Goal: Check status: Check status

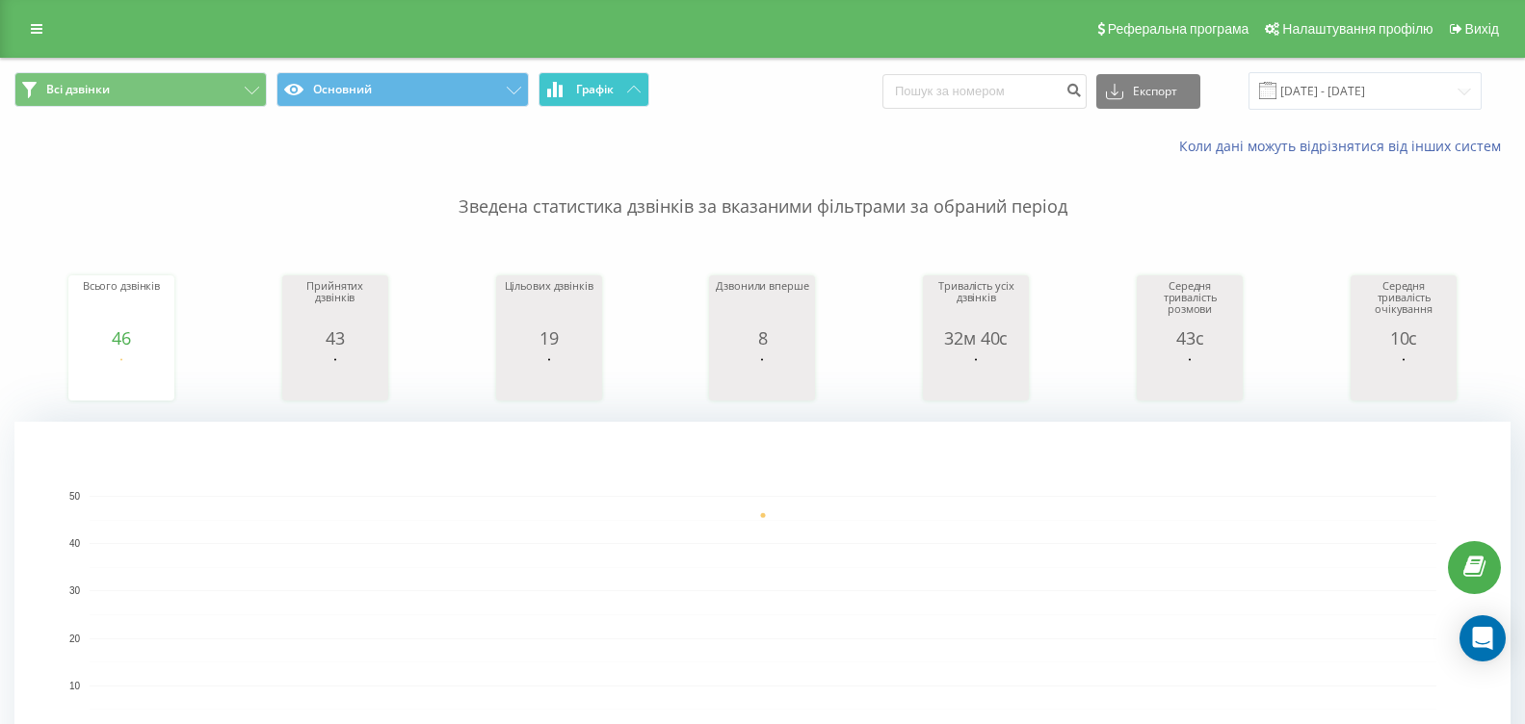
click at [619, 88] on button "Графік" at bounding box center [593, 89] width 111 height 35
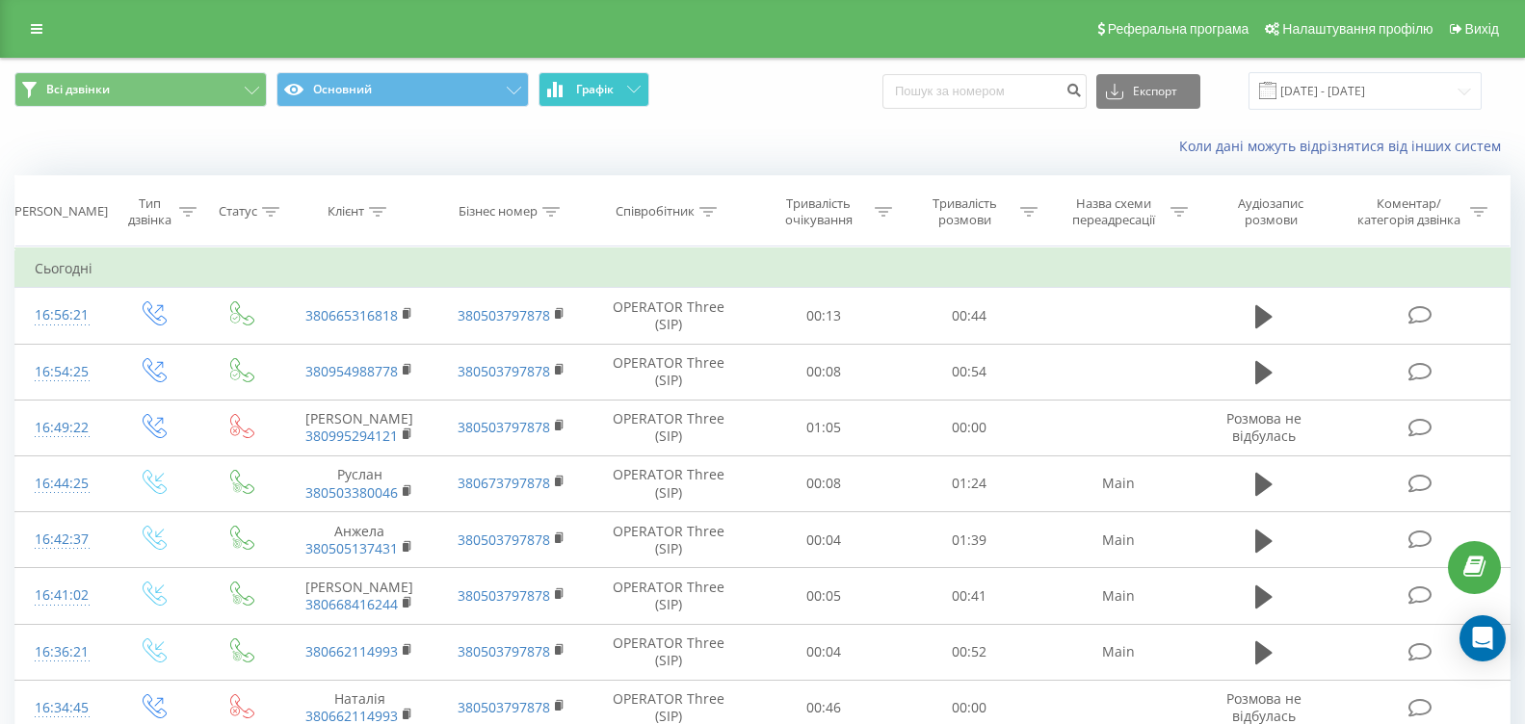
click at [619, 88] on button "Графік" at bounding box center [593, 89] width 111 height 35
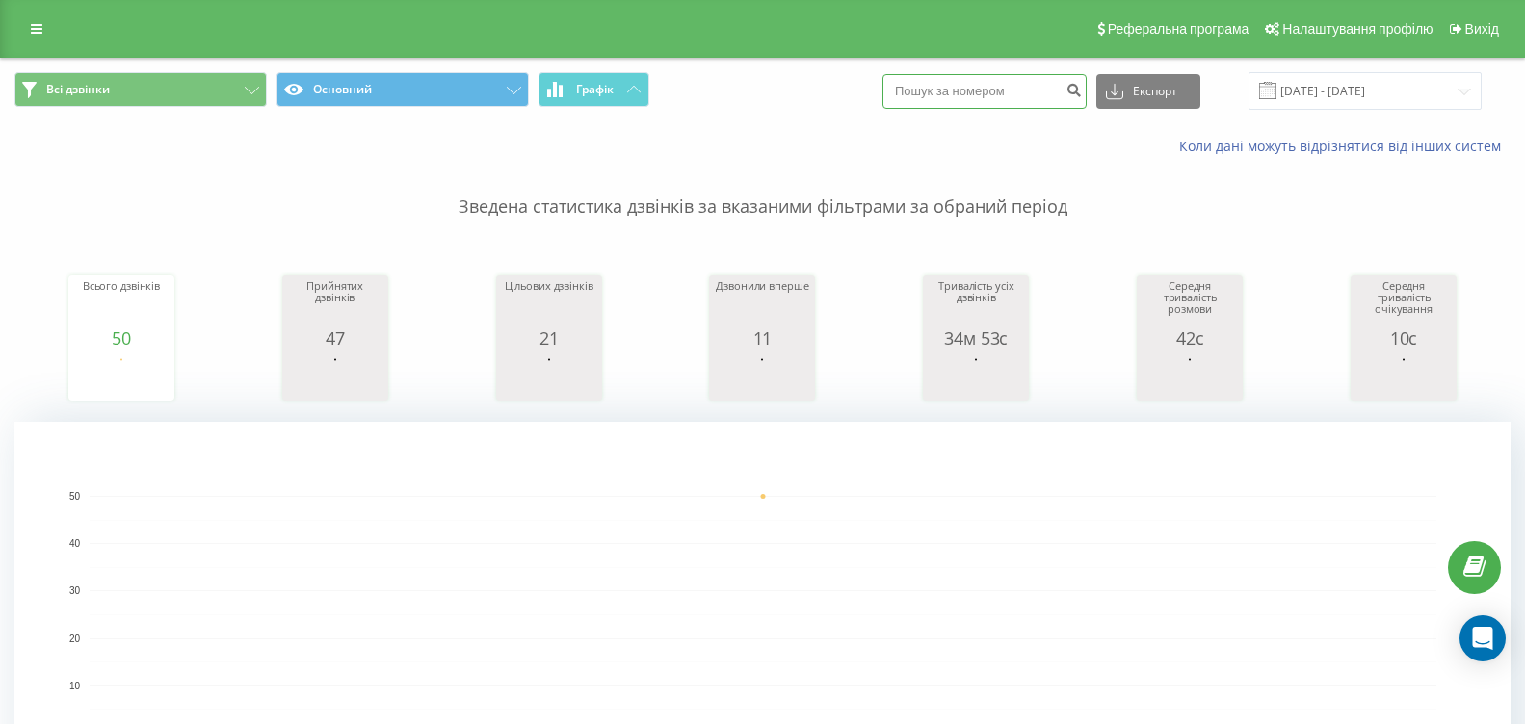
click at [980, 92] on input at bounding box center [984, 91] width 204 height 35
type input "0505626394"
click at [1082, 93] on icon "submit" at bounding box center [1073, 88] width 16 height 12
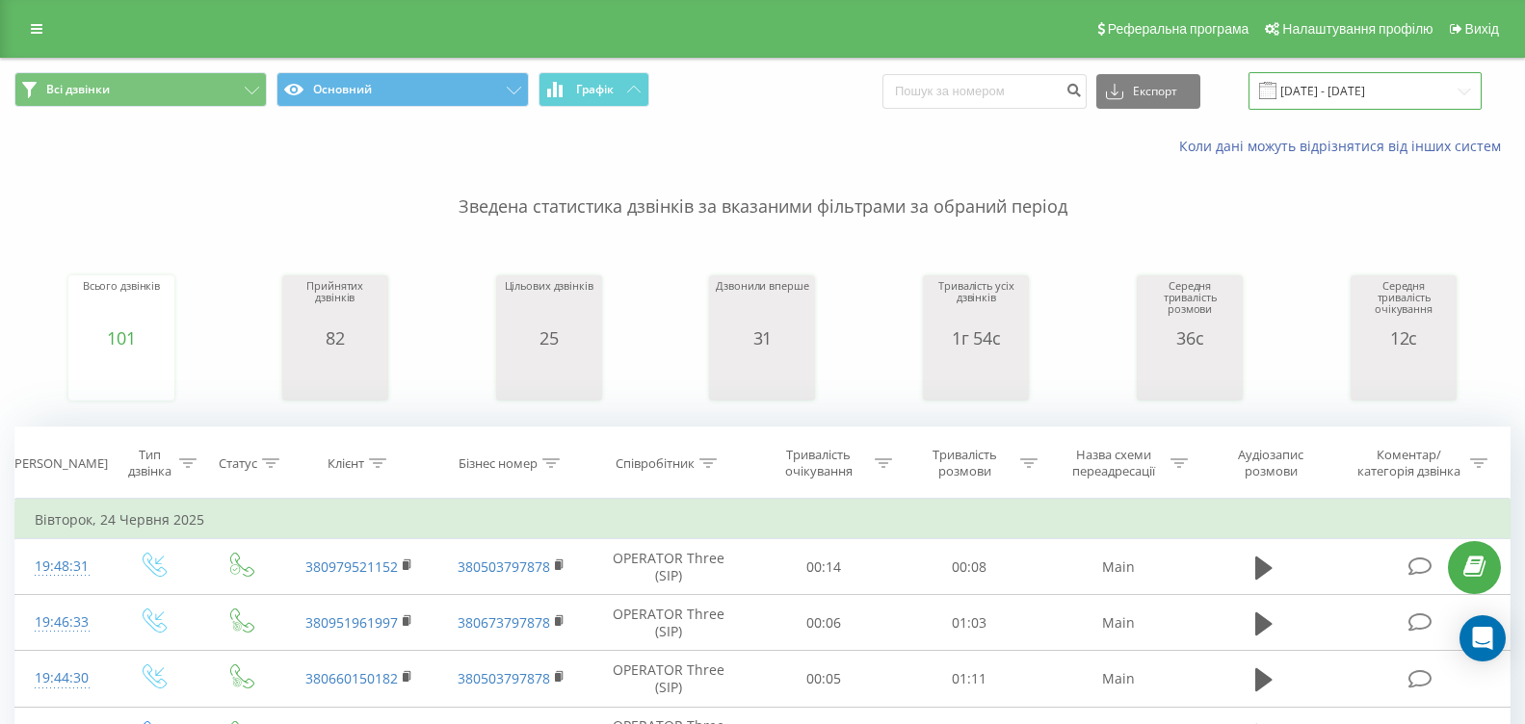
click at [1378, 91] on input "24.05.2025 - 24.06.2025" at bounding box center [1364, 91] width 233 height 38
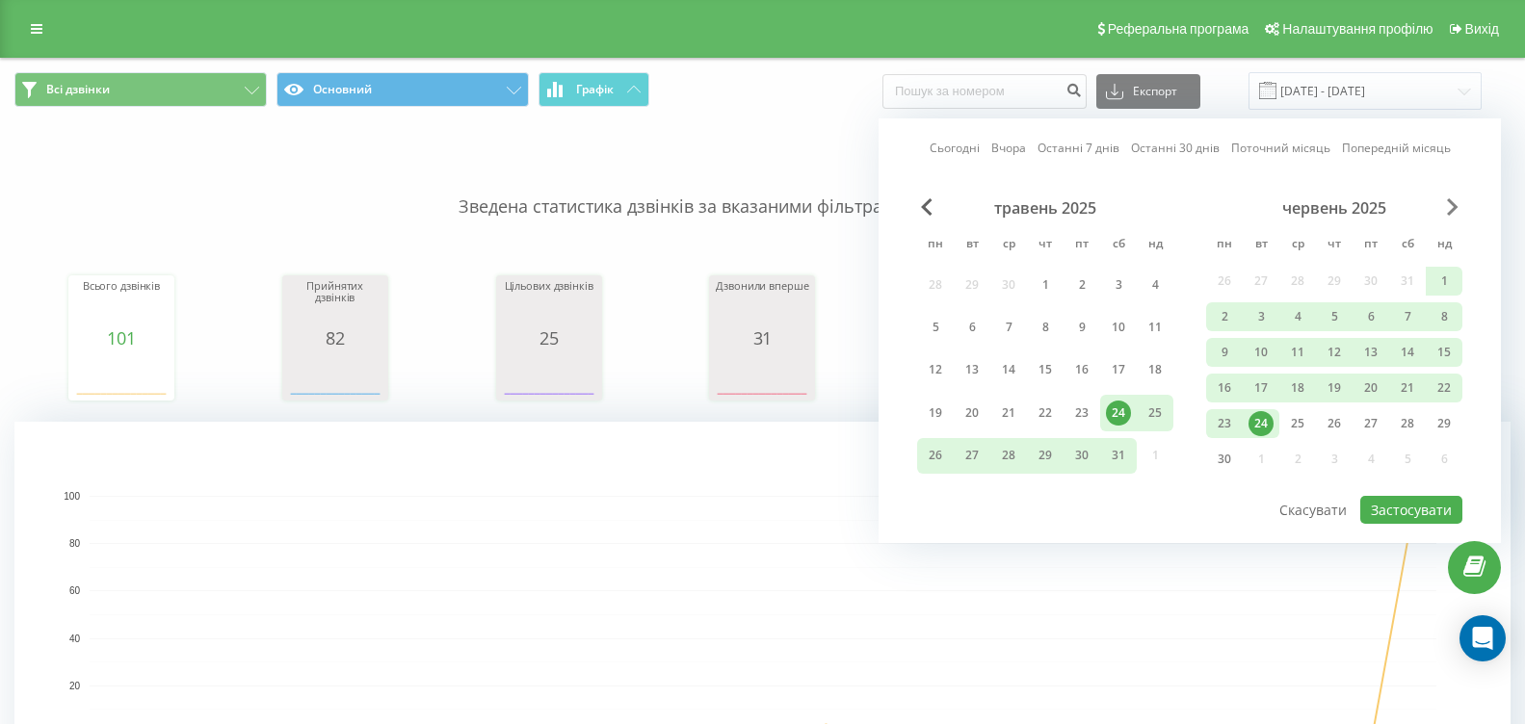
click at [1452, 200] on span "Next Month" at bounding box center [1453, 206] width 12 height 17
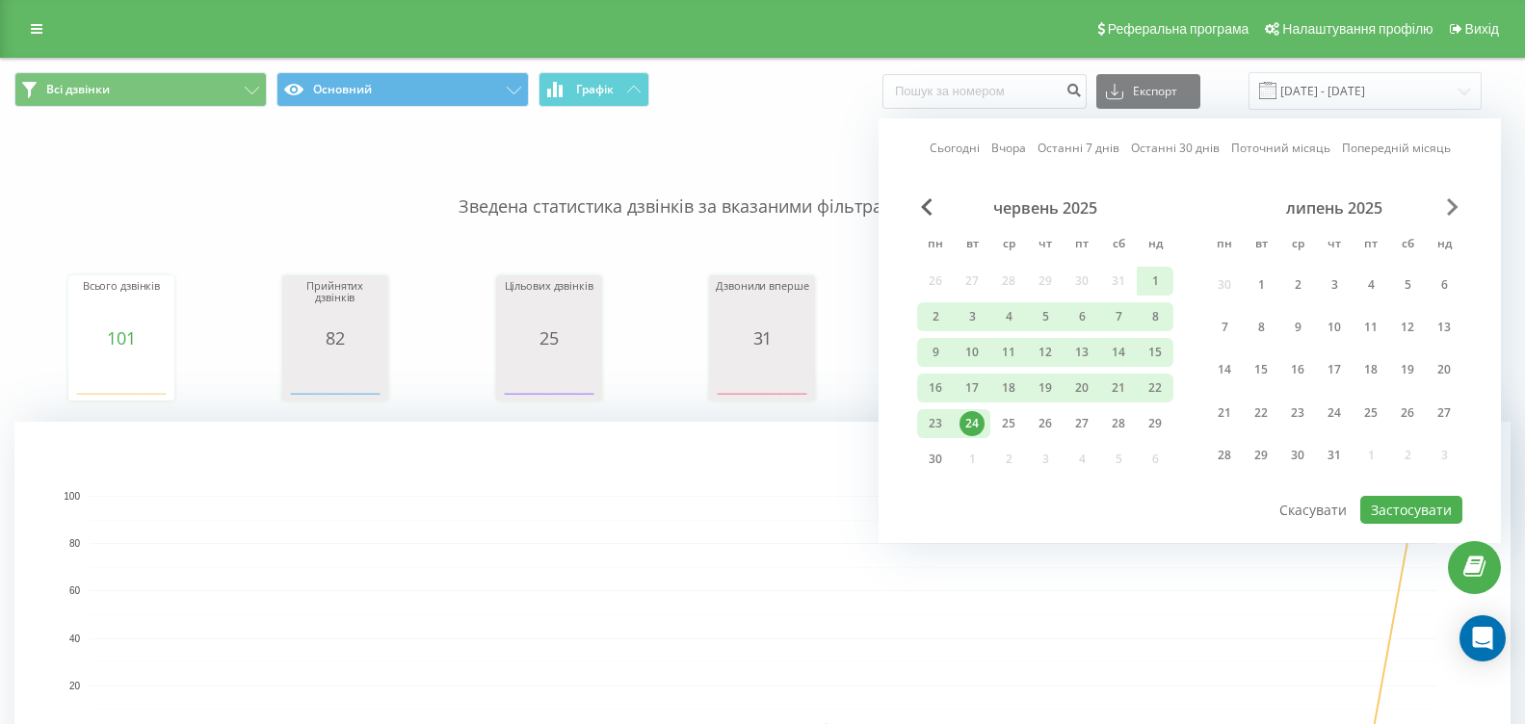
click at [1452, 200] on span "Next Month" at bounding box center [1453, 206] width 12 height 17
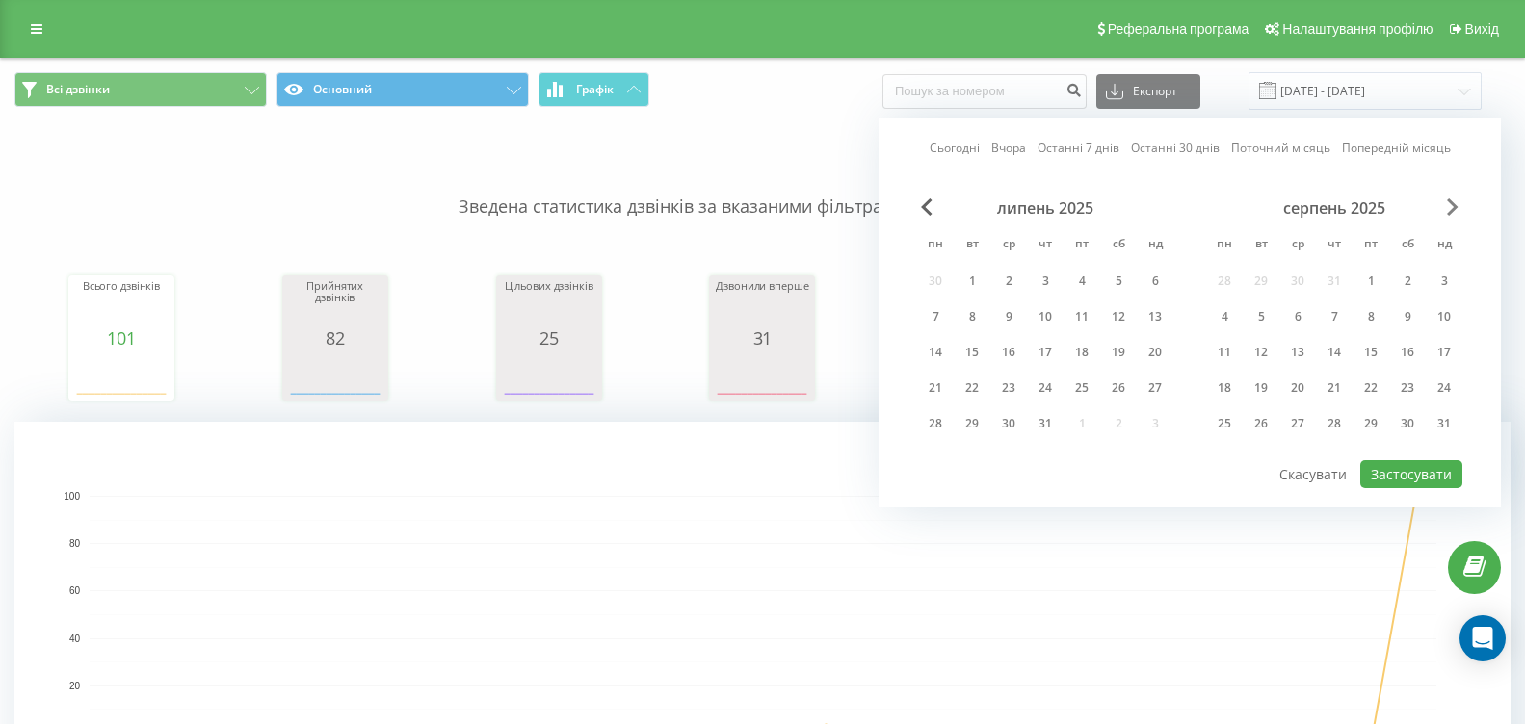
click at [1452, 200] on span "Next Month" at bounding box center [1453, 206] width 12 height 17
click at [1376, 348] on div "19" at bounding box center [1370, 352] width 25 height 25
click at [1405, 471] on button "Застосувати" at bounding box center [1411, 474] width 102 height 28
type input "[DATE] - [DATE]"
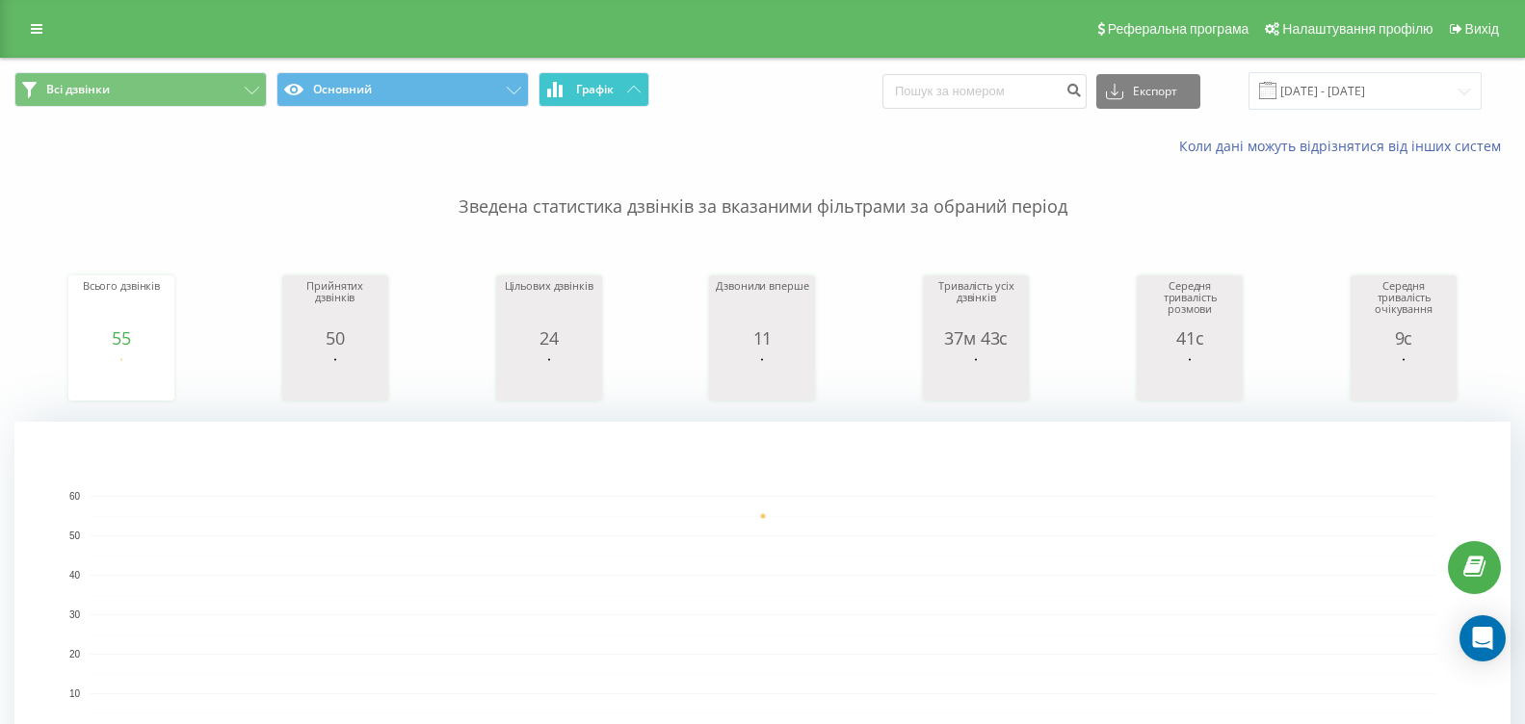
click at [636, 92] on icon at bounding box center [633, 89] width 13 height 7
